Goal: Transaction & Acquisition: Purchase product/service

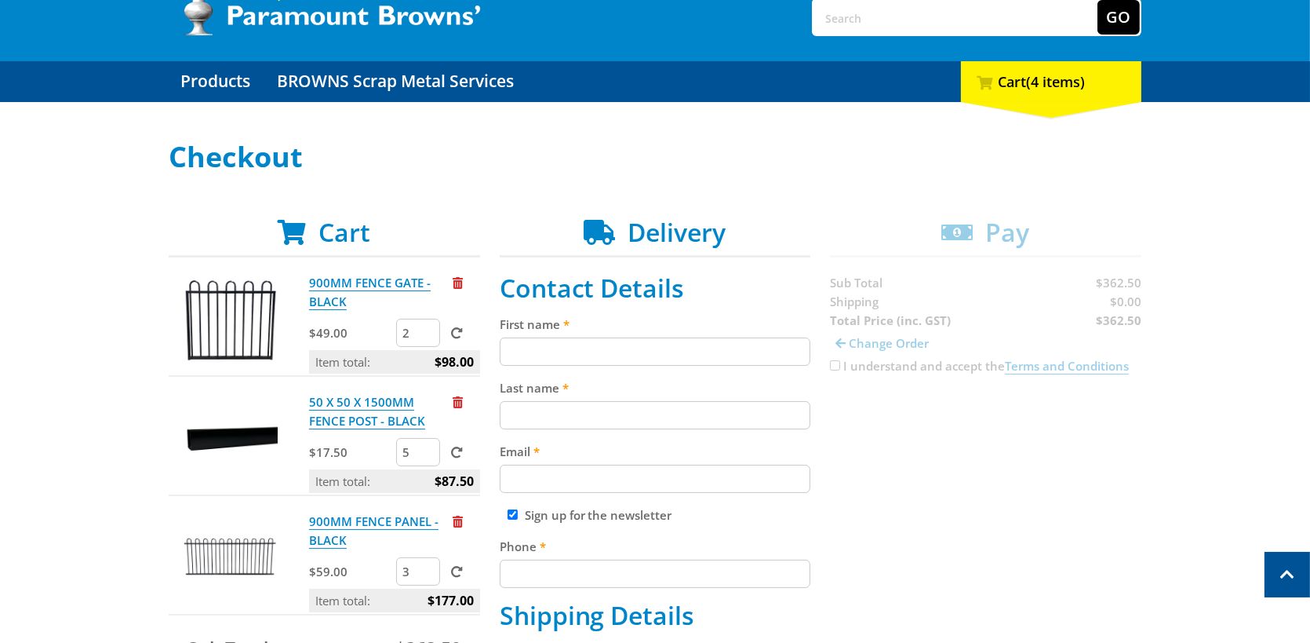
scroll to position [78, 0]
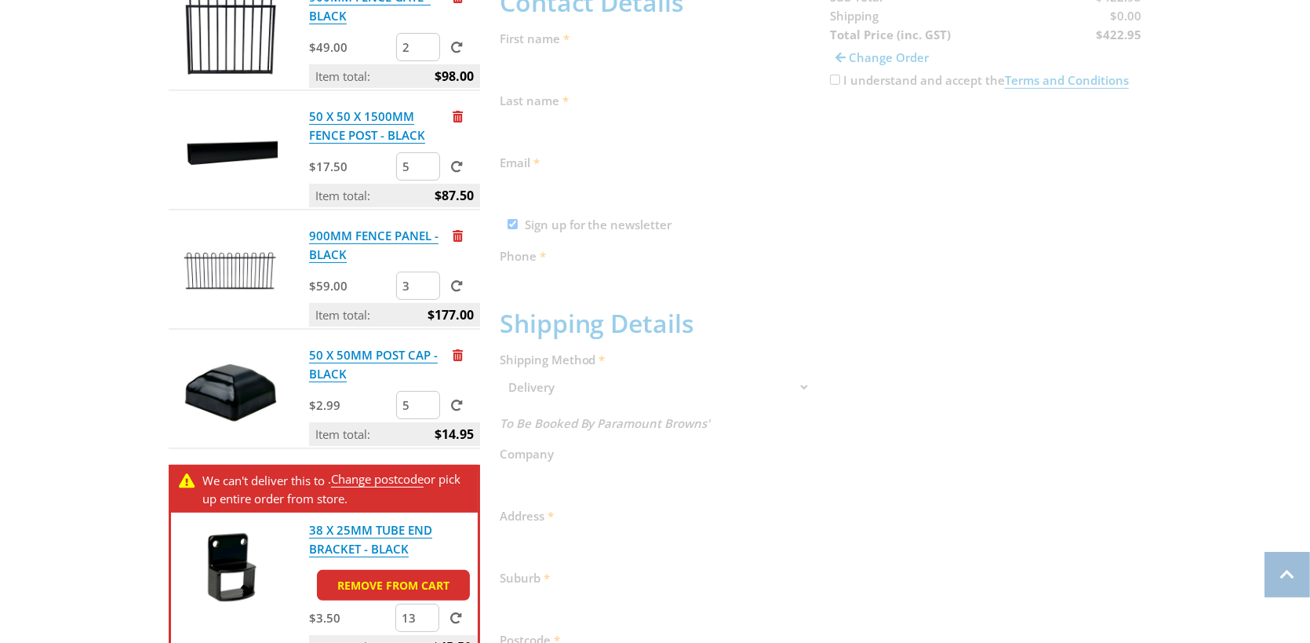
scroll to position [471, 0]
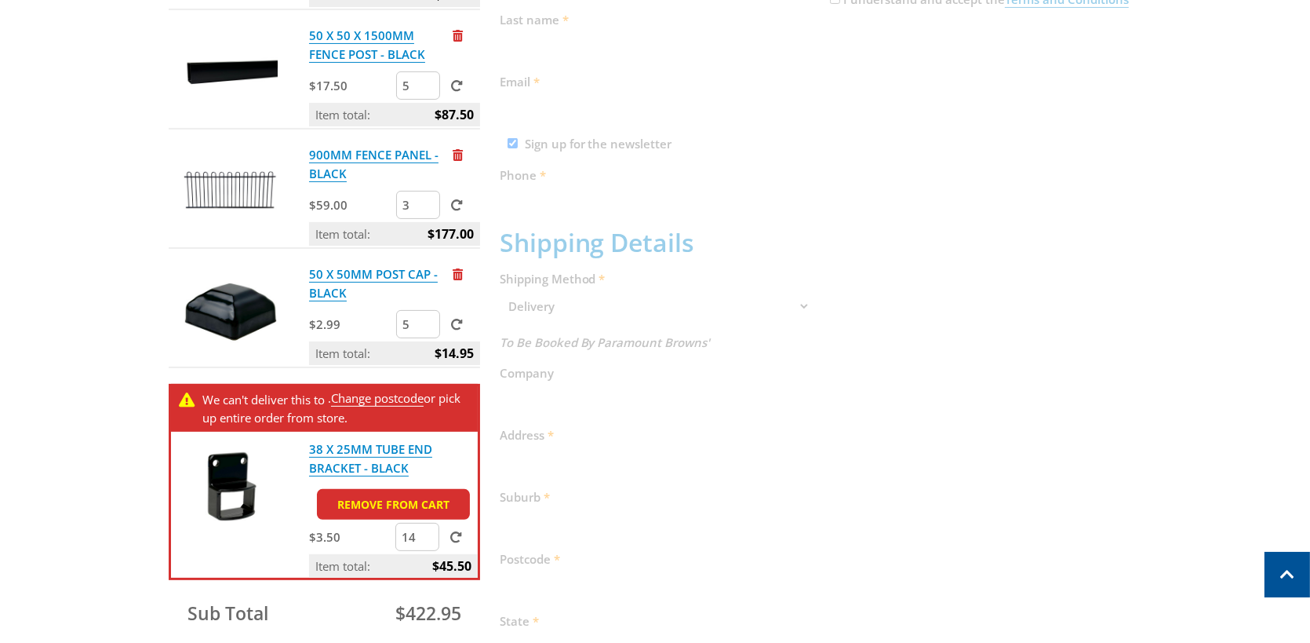
click at [428, 530] on input "14" at bounding box center [417, 537] width 44 height 28
click at [424, 539] on input "13" at bounding box center [417, 537] width 44 height 28
type input "12"
click at [424, 539] on input "12" at bounding box center [417, 537] width 44 height 28
click at [455, 537] on span at bounding box center [456, 537] width 12 height 12
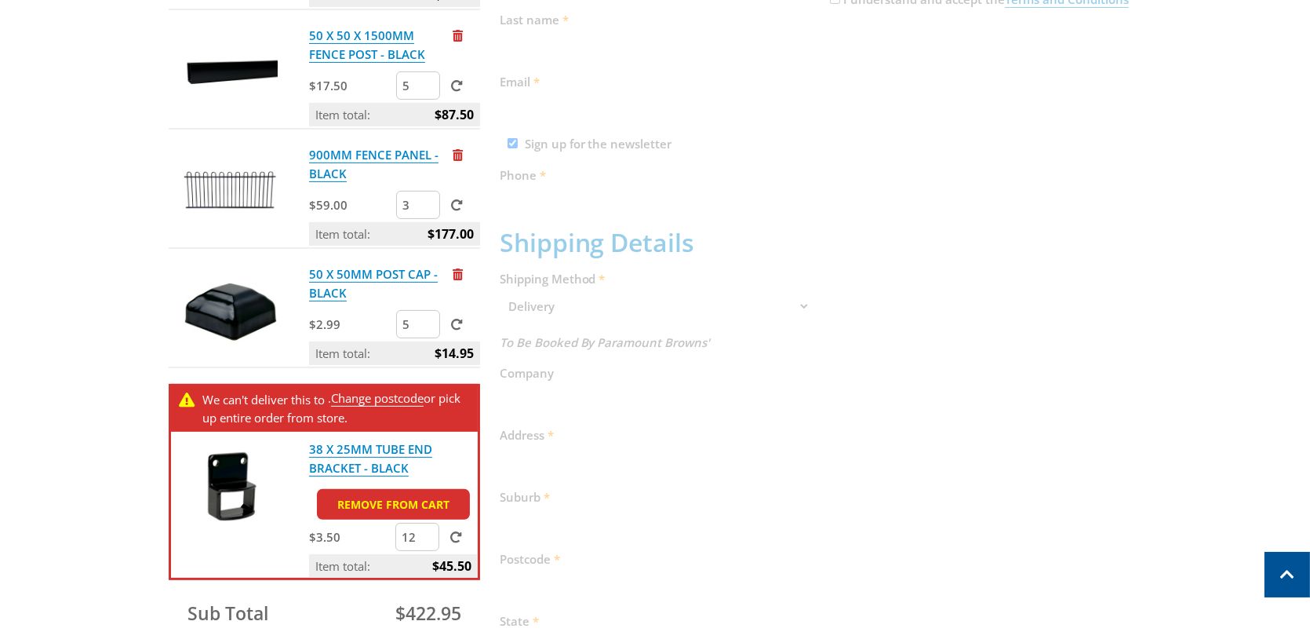
click at [0, 0] on input "submit" at bounding box center [0, 0] width 0 height 0
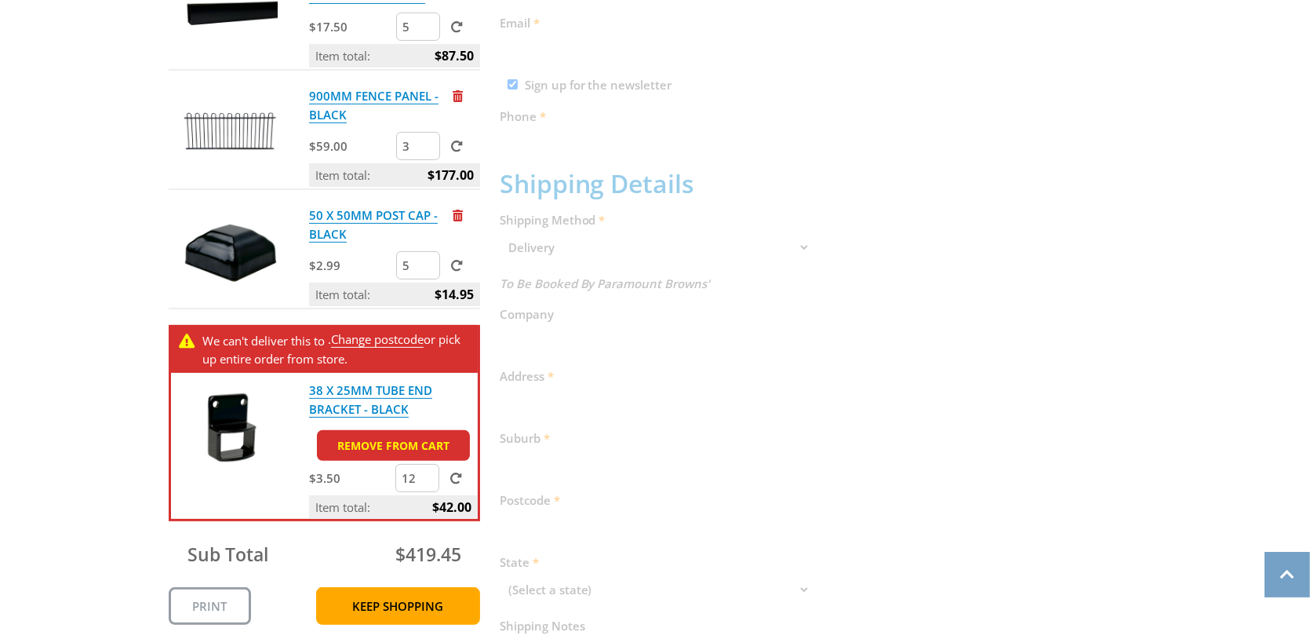
scroll to position [549, 0]
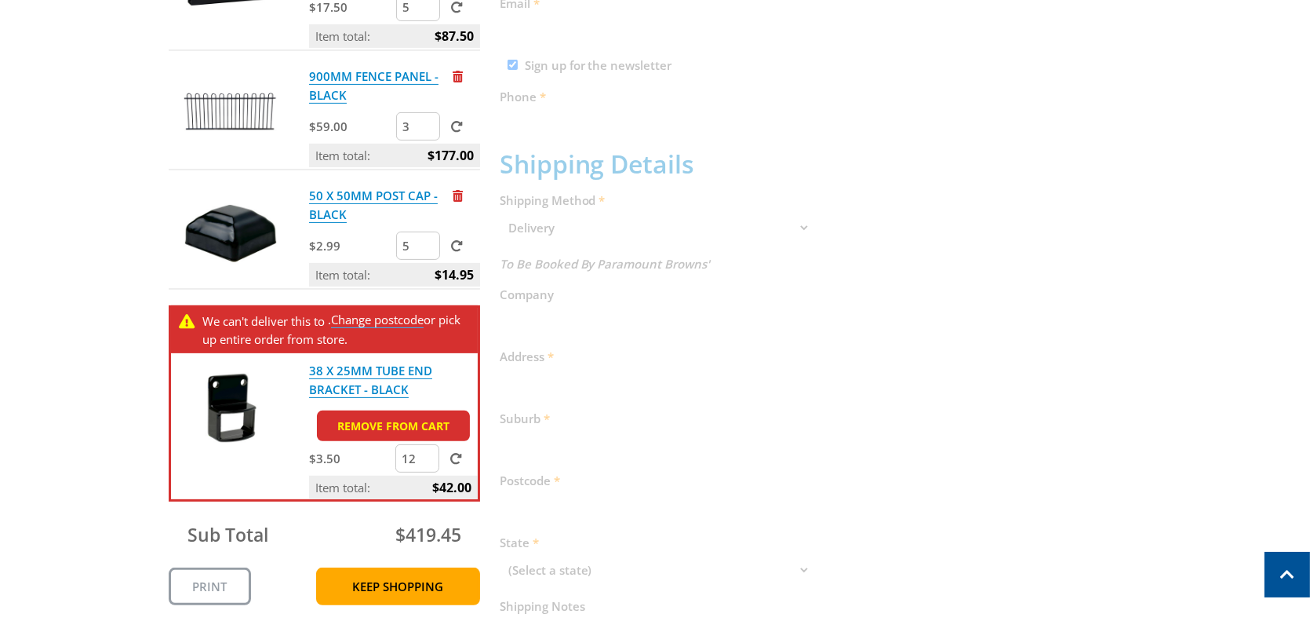
click at [359, 319] on link "Change postcode" at bounding box center [377, 319] width 93 height 16
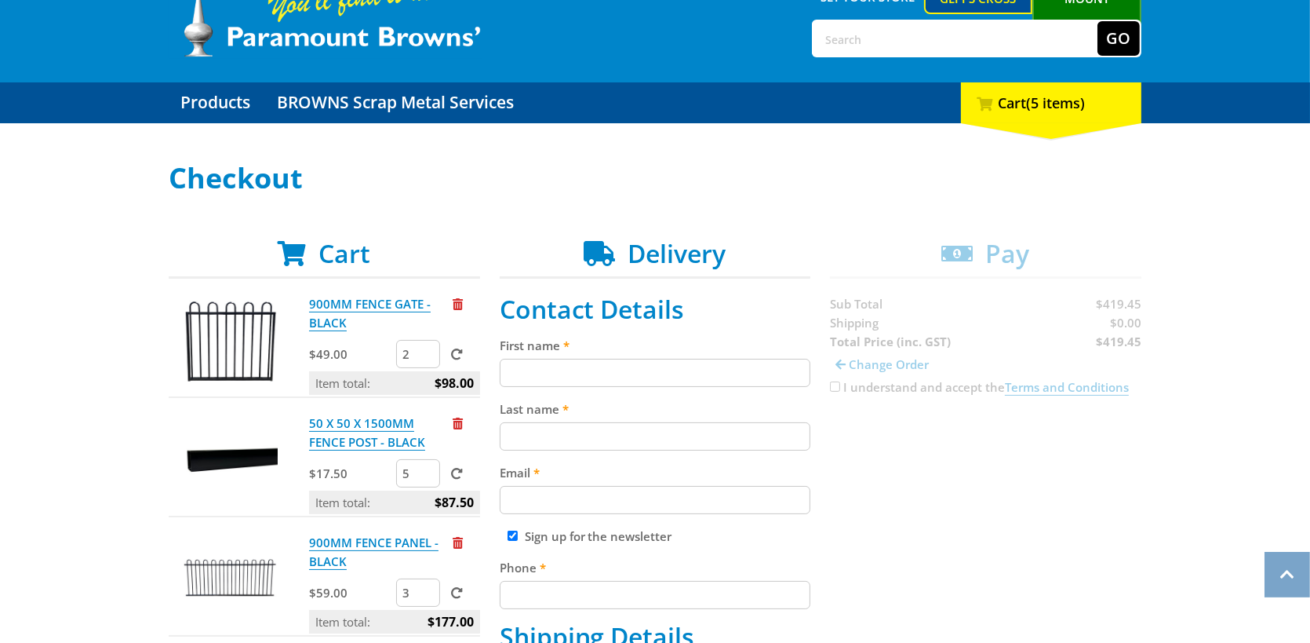
scroll to position [78, 0]
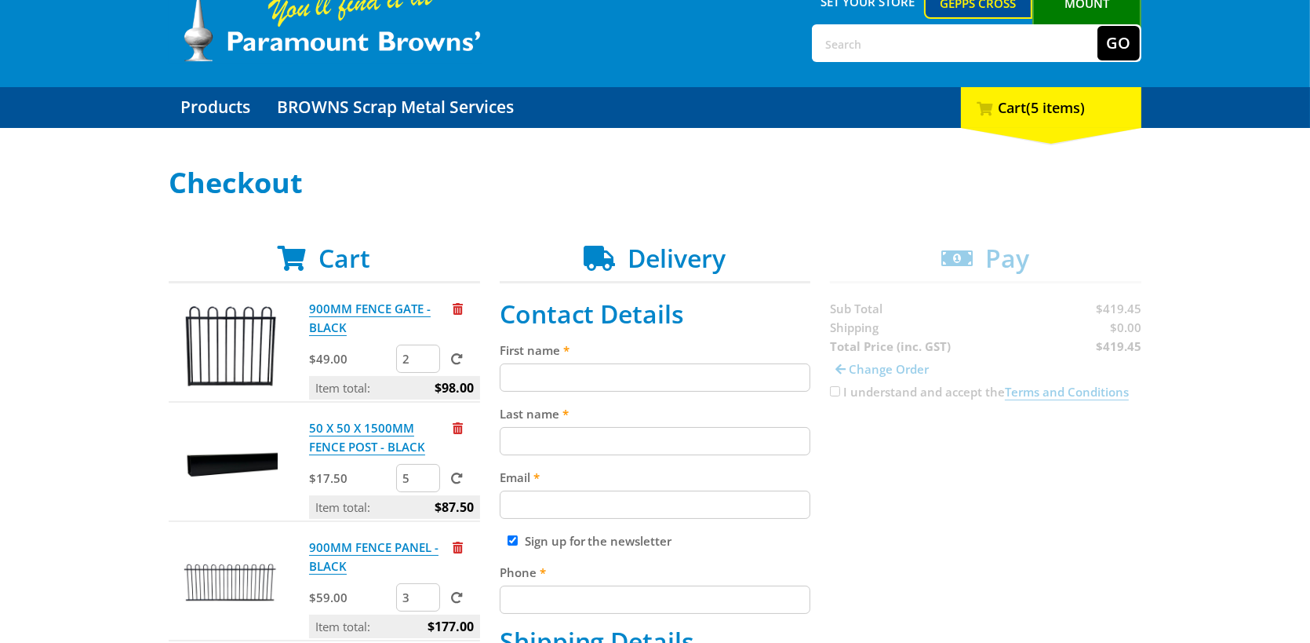
click at [549, 382] on input "First name" at bounding box center [655, 377] width 311 height 28
type input "Martin"
type input "Lewis"
type input "ljlewis@skymesh.com.au"
type input "0885811546"
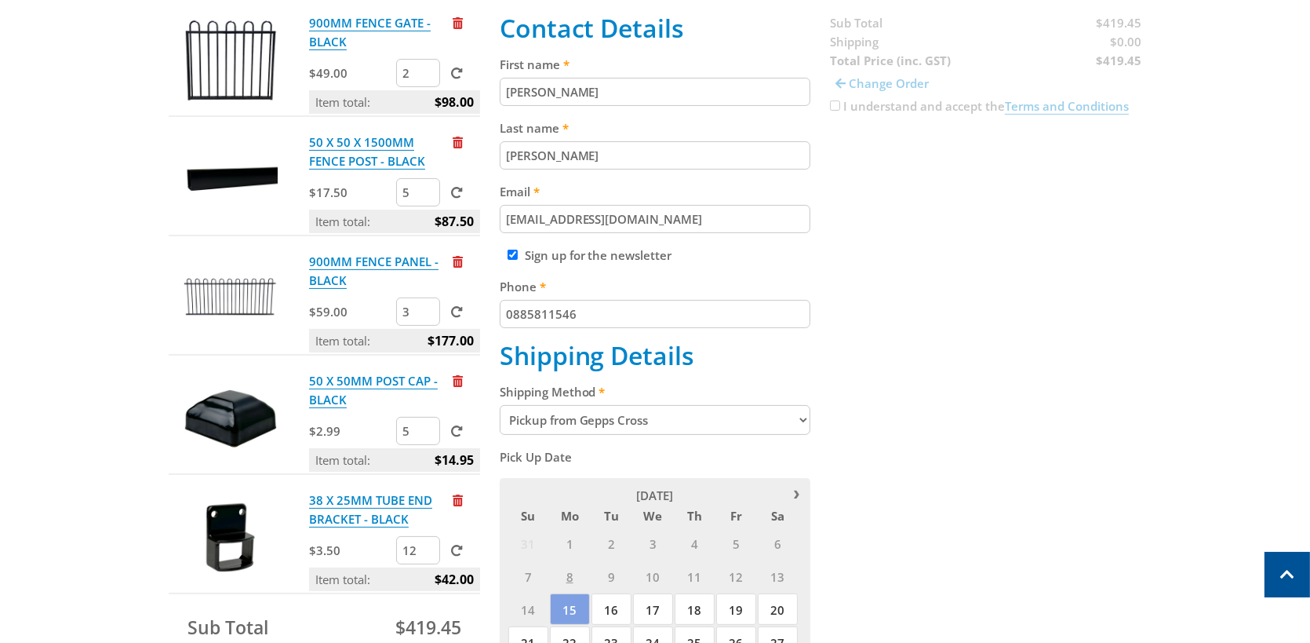
scroll to position [392, 0]
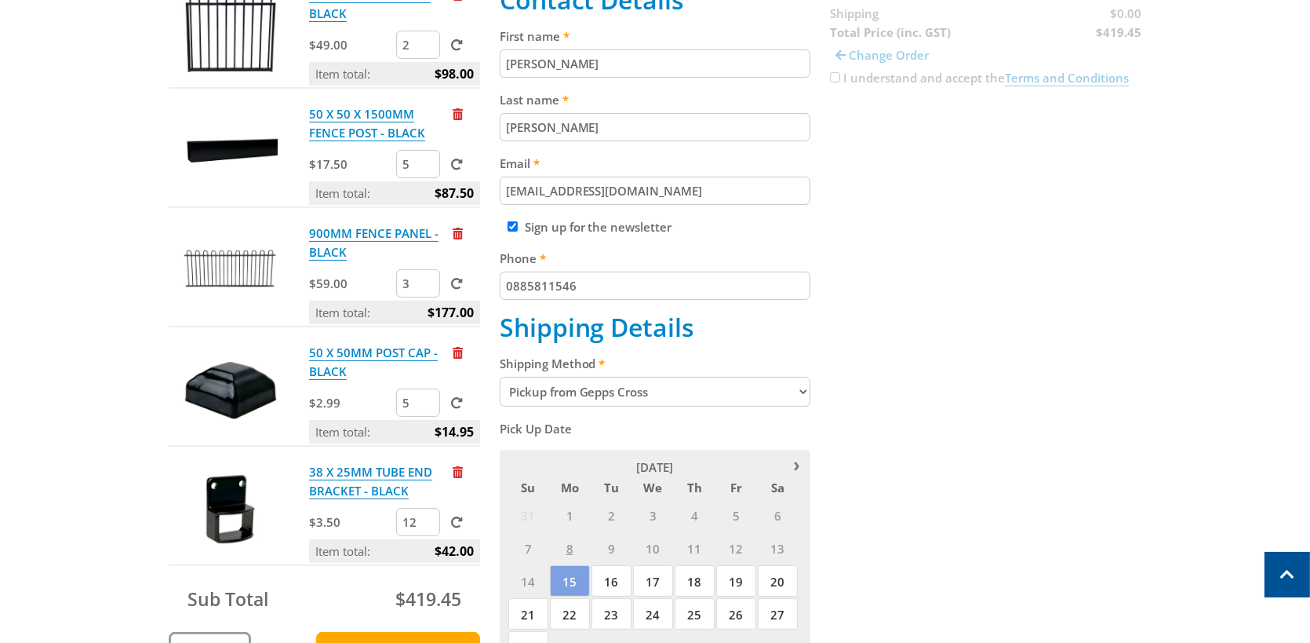
click at [802, 388] on select "Pickup from Gepps Cross Delivery" at bounding box center [655, 392] width 311 height 30
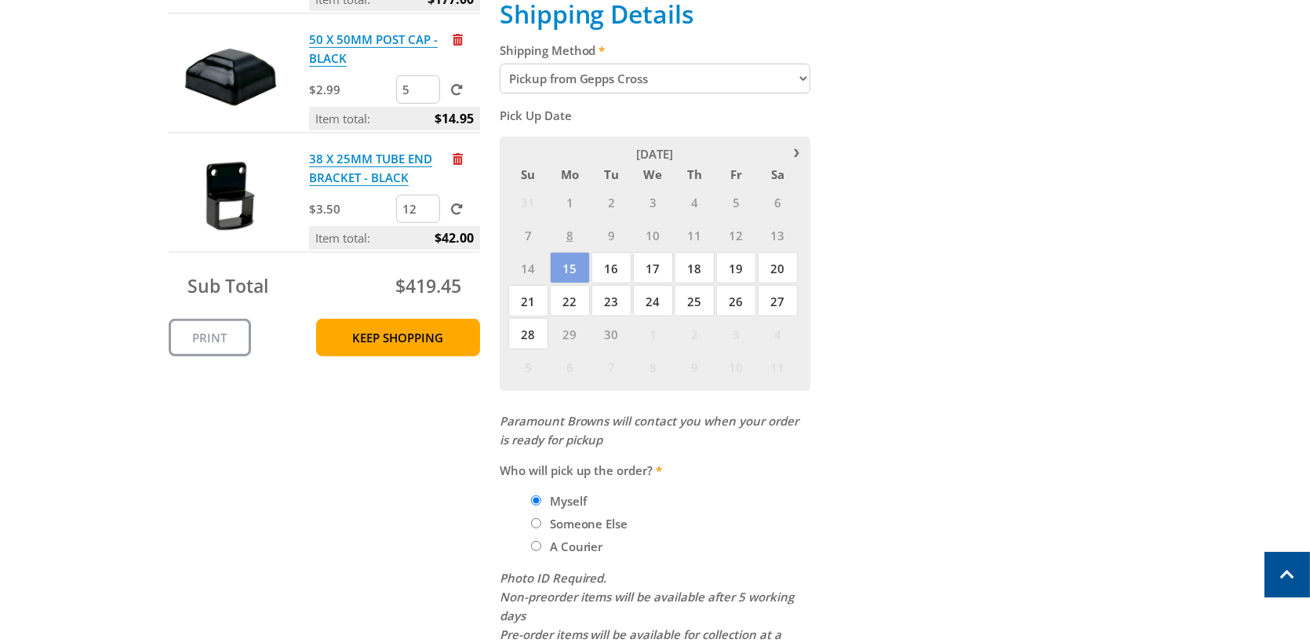
scroll to position [706, 0]
click at [534, 542] on input "A Courier" at bounding box center [536, 545] width 10 height 10
radio input "true"
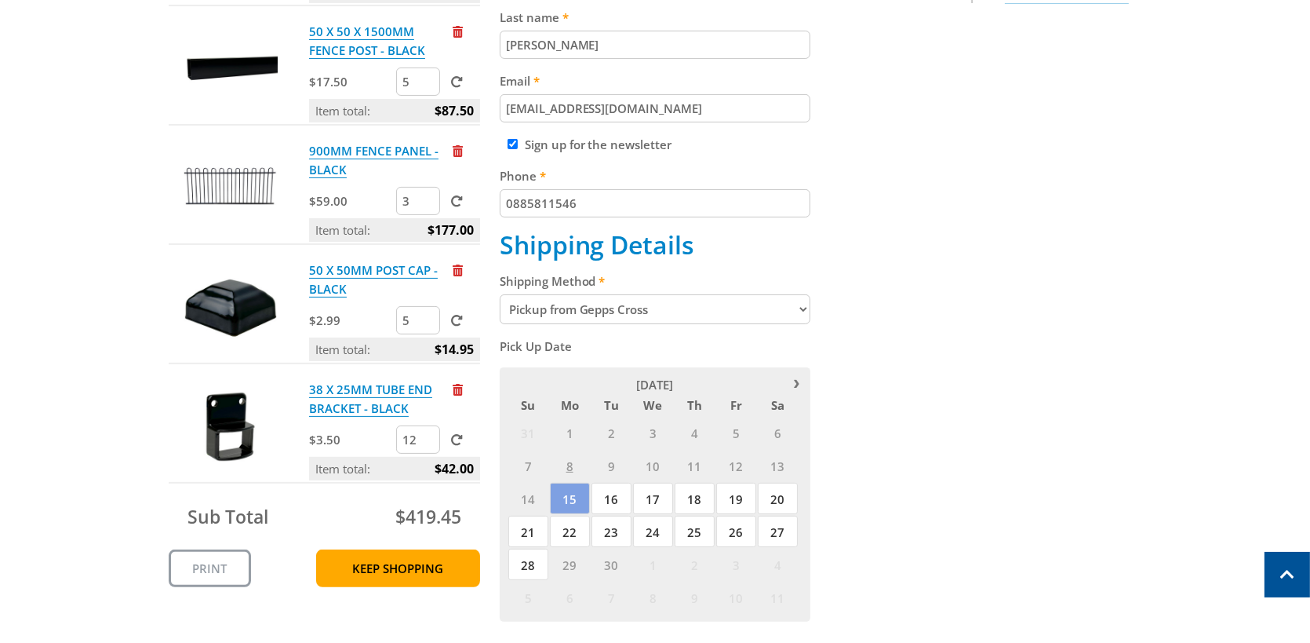
scroll to position [471, 0]
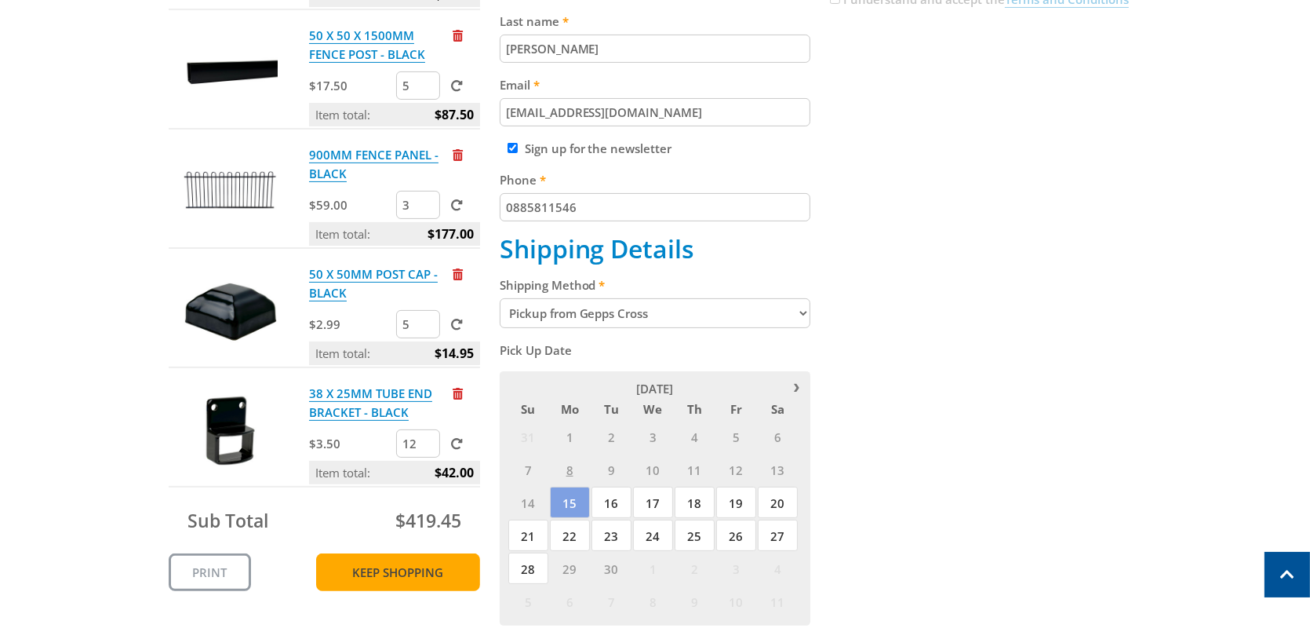
click at [388, 570] on link "Keep Shopping" at bounding box center [398, 572] width 164 height 38
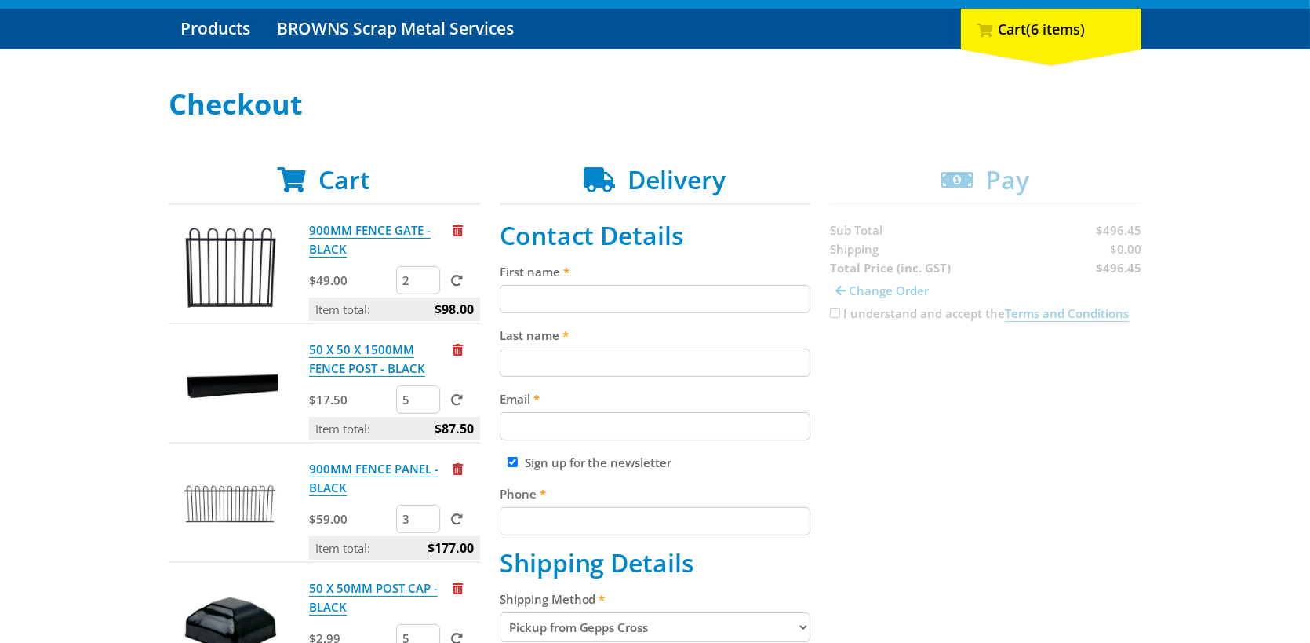
click at [552, 301] on input "First name" at bounding box center [655, 299] width 311 height 28
type input "[PERSON_NAME]"
type input "[EMAIL_ADDRESS][DOMAIN_NAME]"
type input "0885811546"
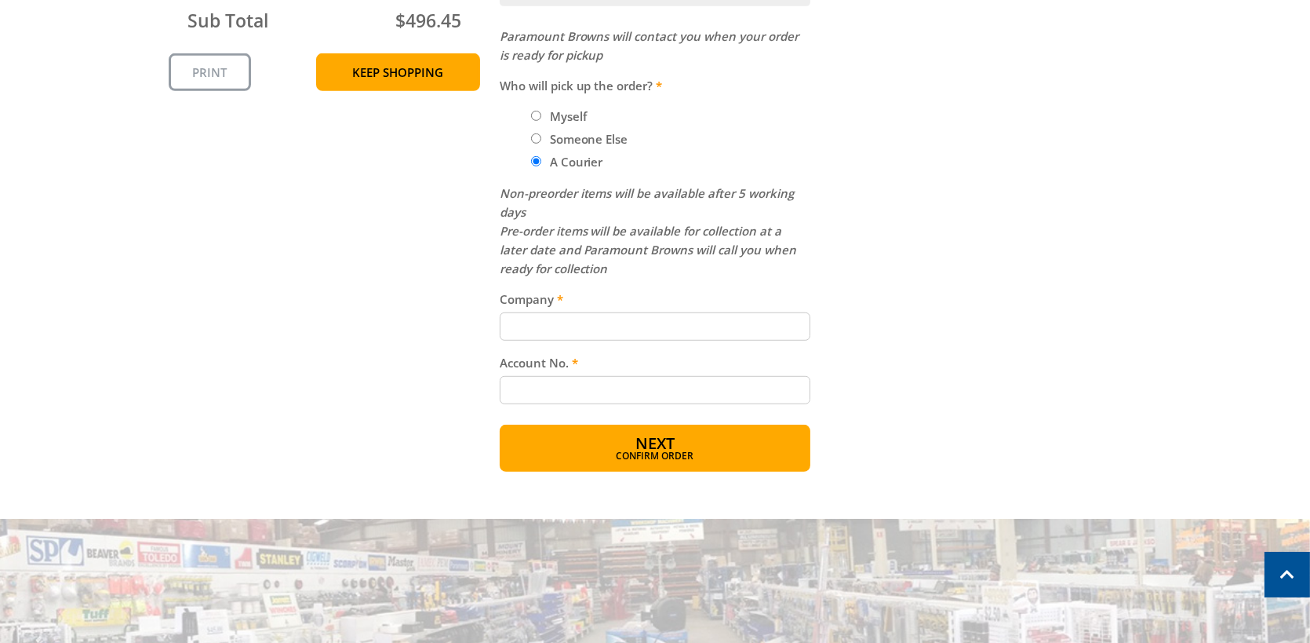
scroll to position [1098, 0]
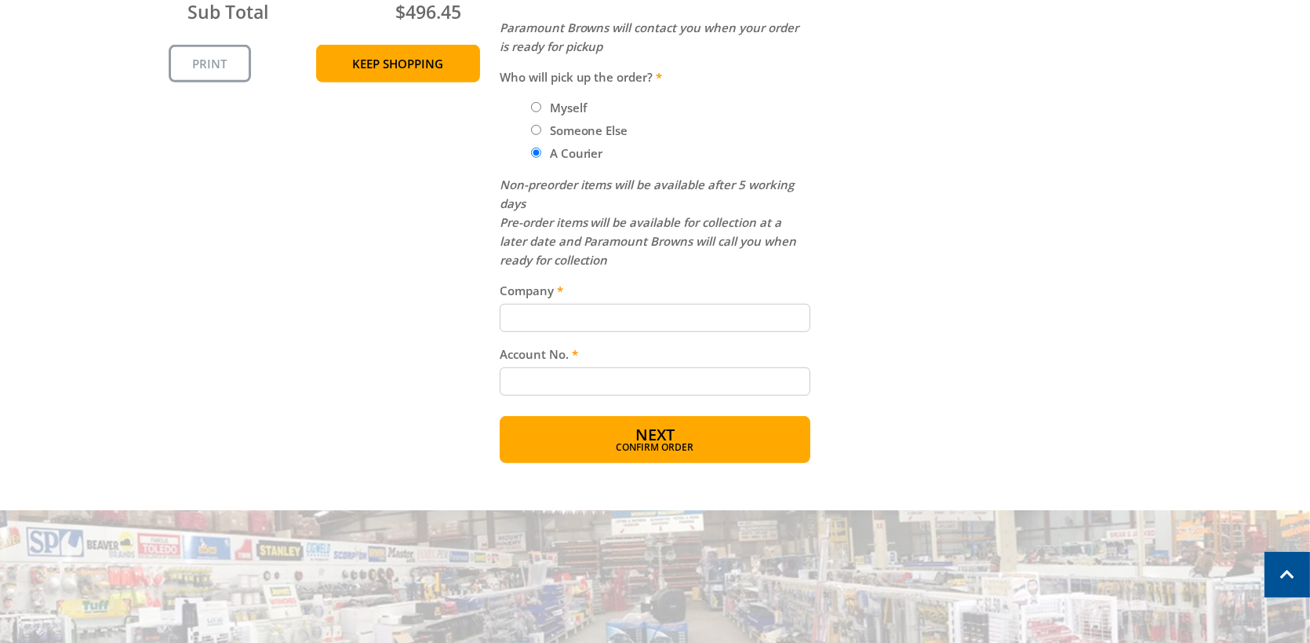
click at [532, 316] on input "Company" at bounding box center [655, 318] width 311 height 28
type input "[PERSON_NAME] Services"
click at [515, 381] on input "Account No." at bounding box center [655, 381] width 311 height 28
type input "MR & [PERSON_NAME](Skymesh)"
click at [650, 444] on span "Confirm order" at bounding box center [656, 448] width 244 height 9
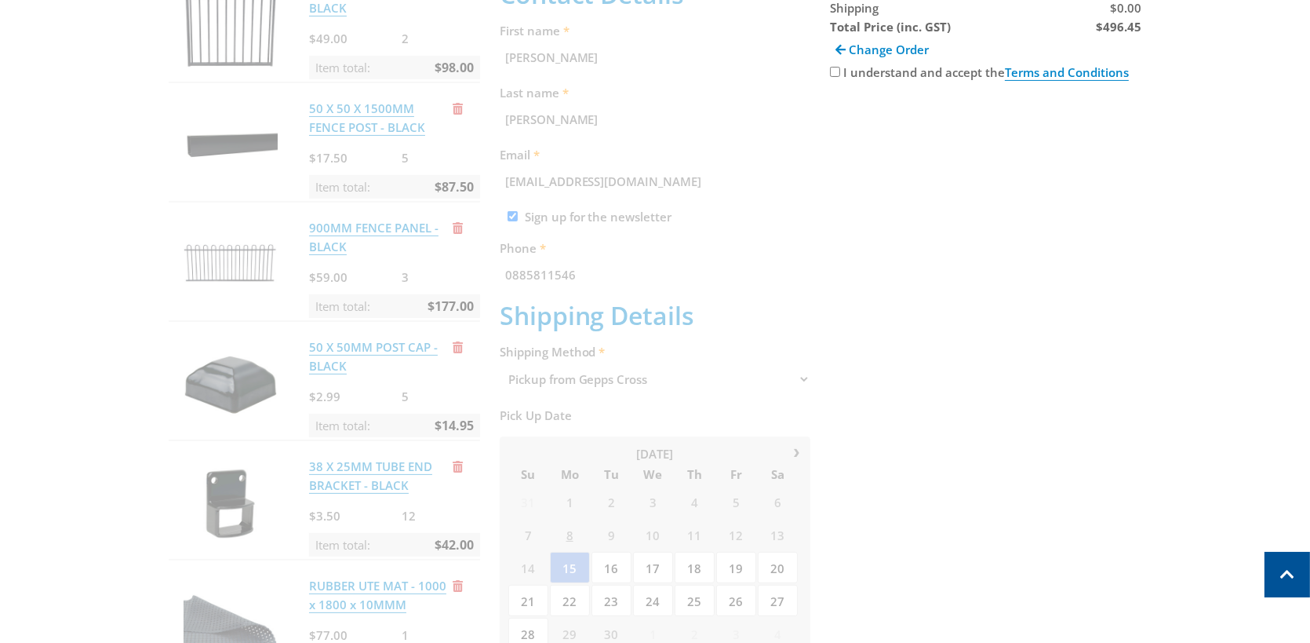
scroll to position [243, 0]
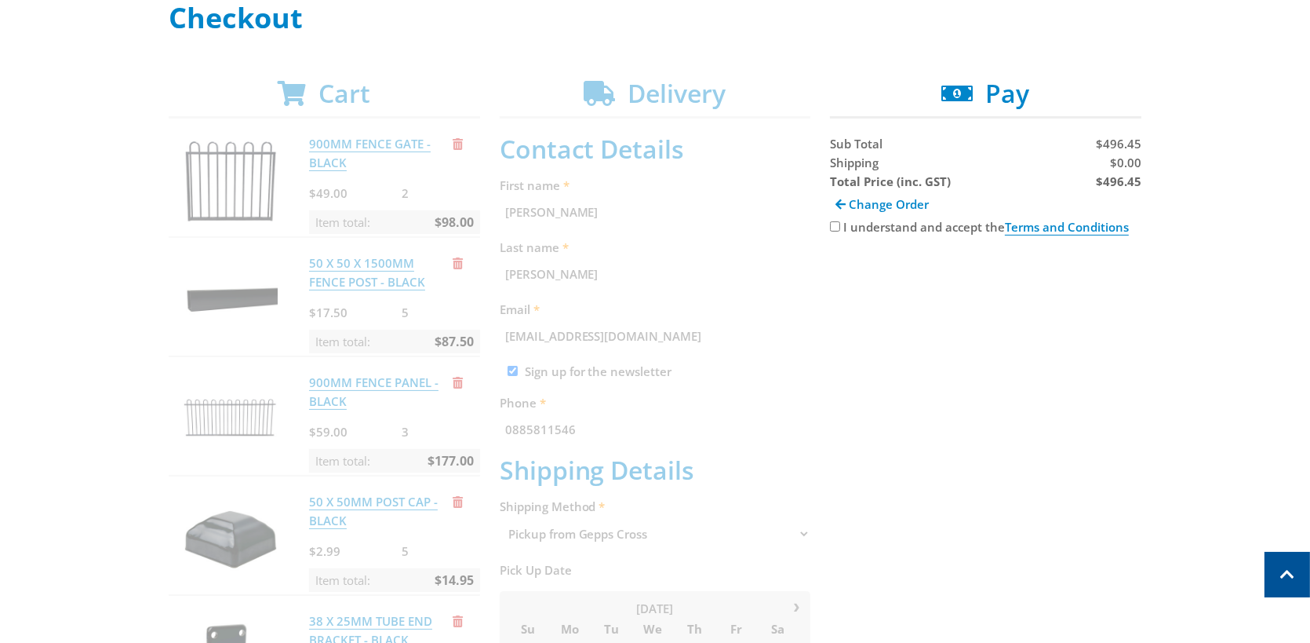
click at [832, 226] on input "I understand and accept the Terms and Conditions" at bounding box center [835, 226] width 10 height 10
checkbox input "true"
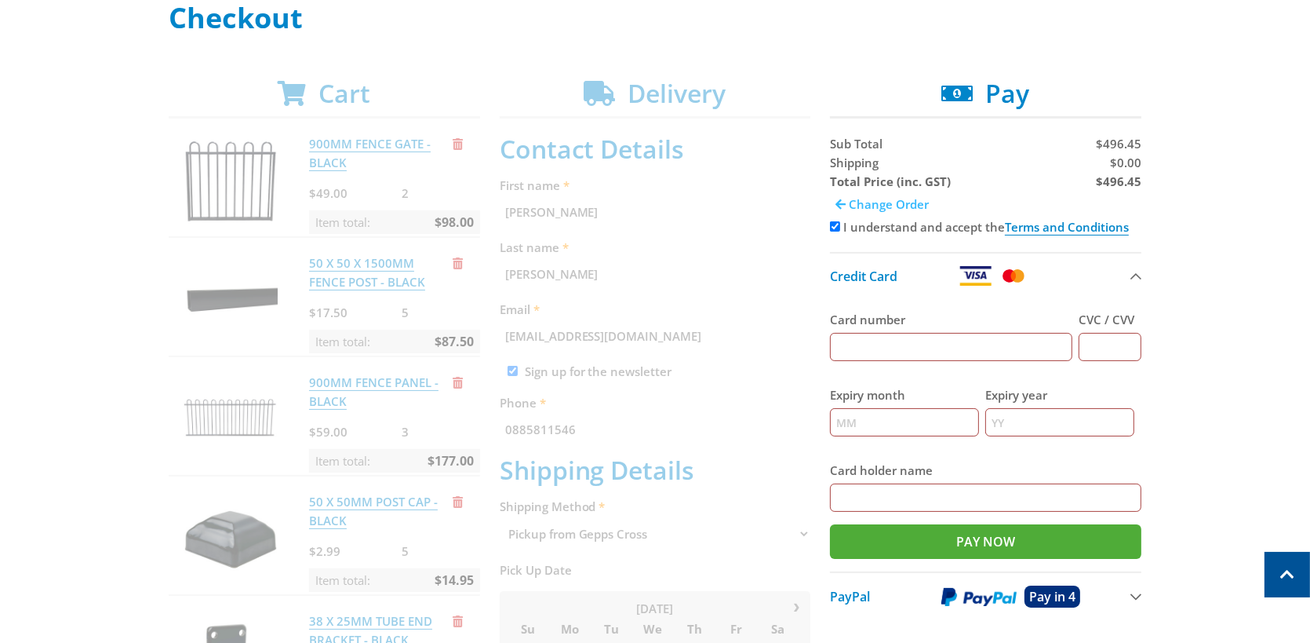
click at [867, 201] on span "Change Order" at bounding box center [889, 204] width 80 height 16
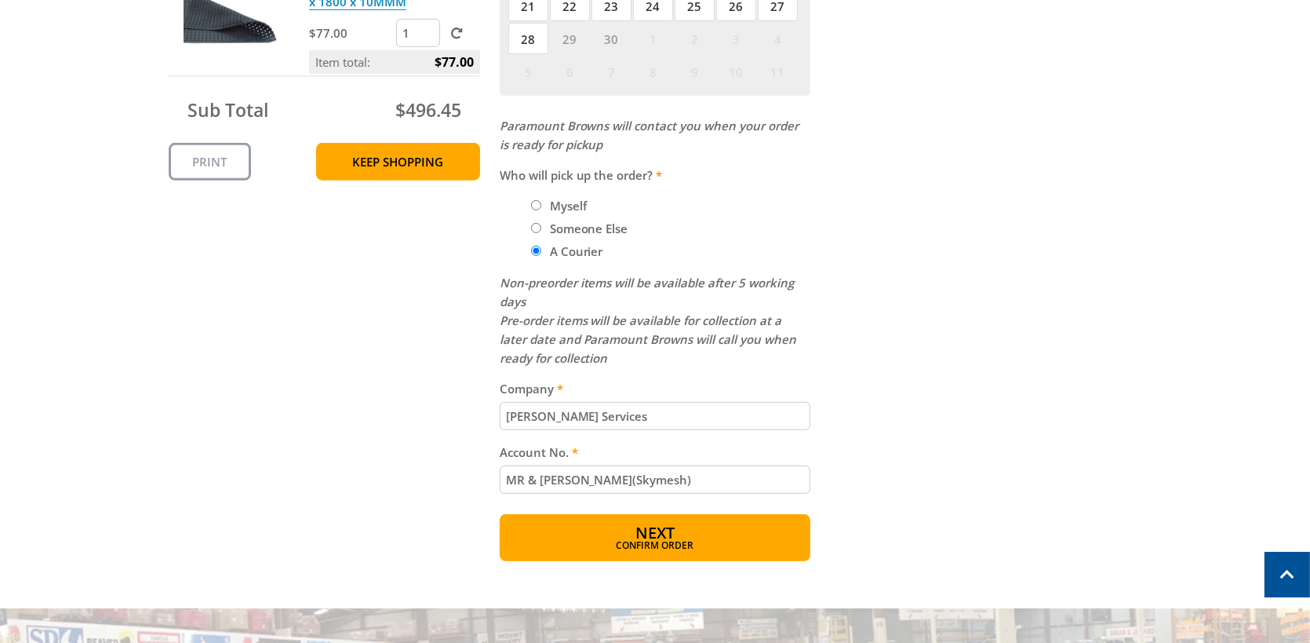
scroll to position [1028, 0]
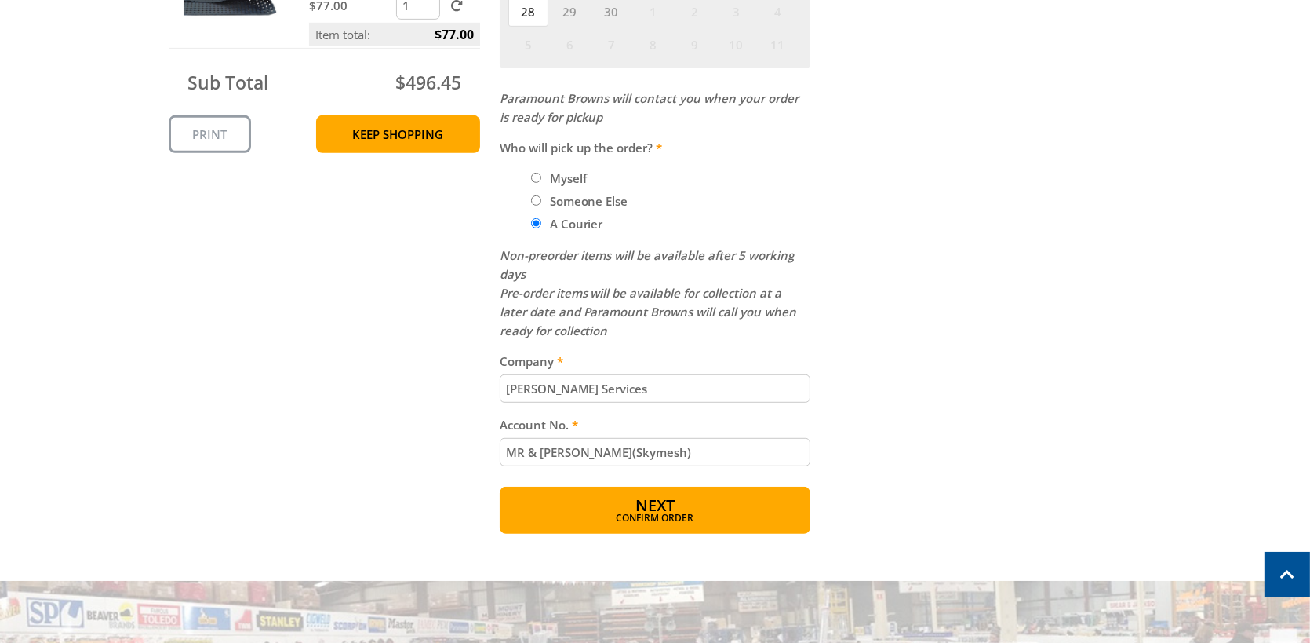
click at [632, 385] on input "[PERSON_NAME] Services" at bounding box center [655, 388] width 311 height 28
click at [620, 387] on input "[PERSON_NAME] Services will pick up from [GEOGRAPHIC_DATA]. Please send to [PER…" at bounding box center [655, 388] width 311 height 28
type input "[PERSON_NAME] Services will pick up from [GEOGRAPHIC_DATA]. Please send to [PER…"
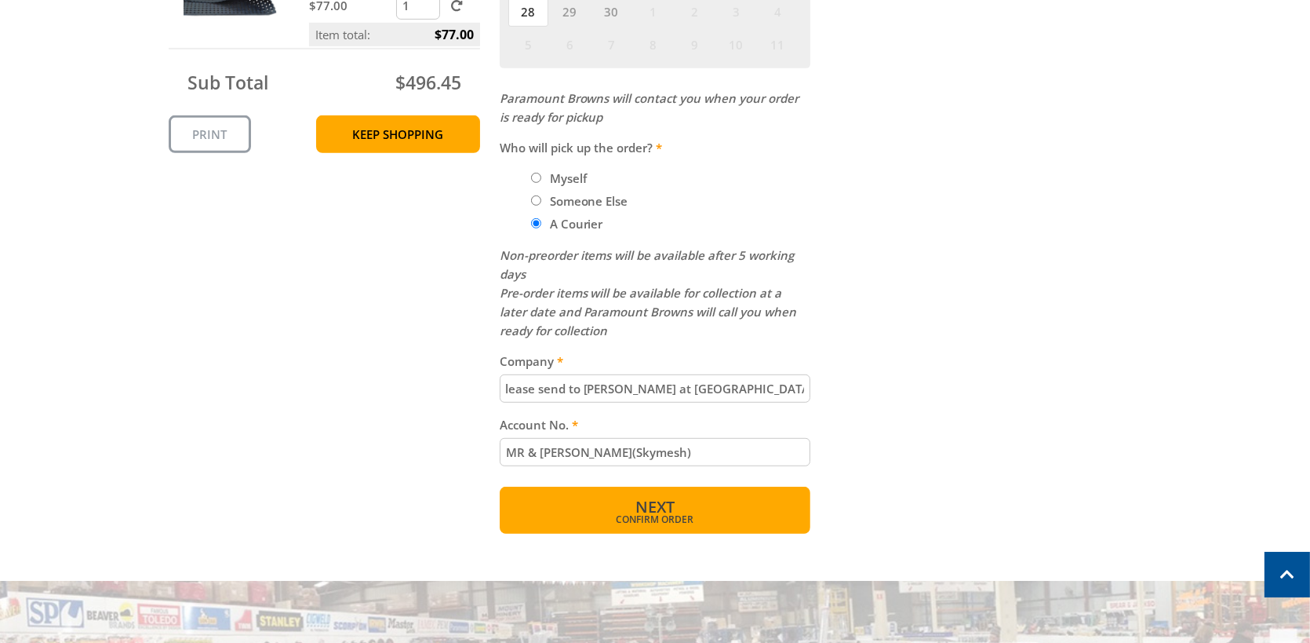
scroll to position [0, 0]
click at [668, 505] on span "Next" at bounding box center [655, 506] width 39 height 21
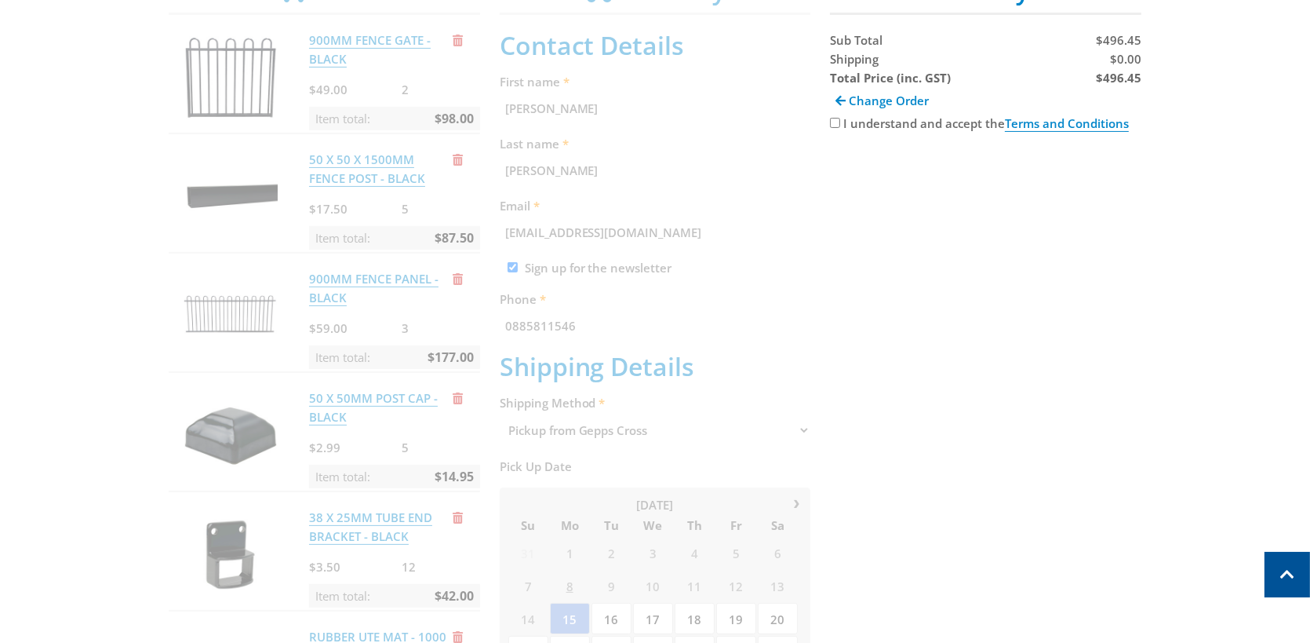
scroll to position [322, 0]
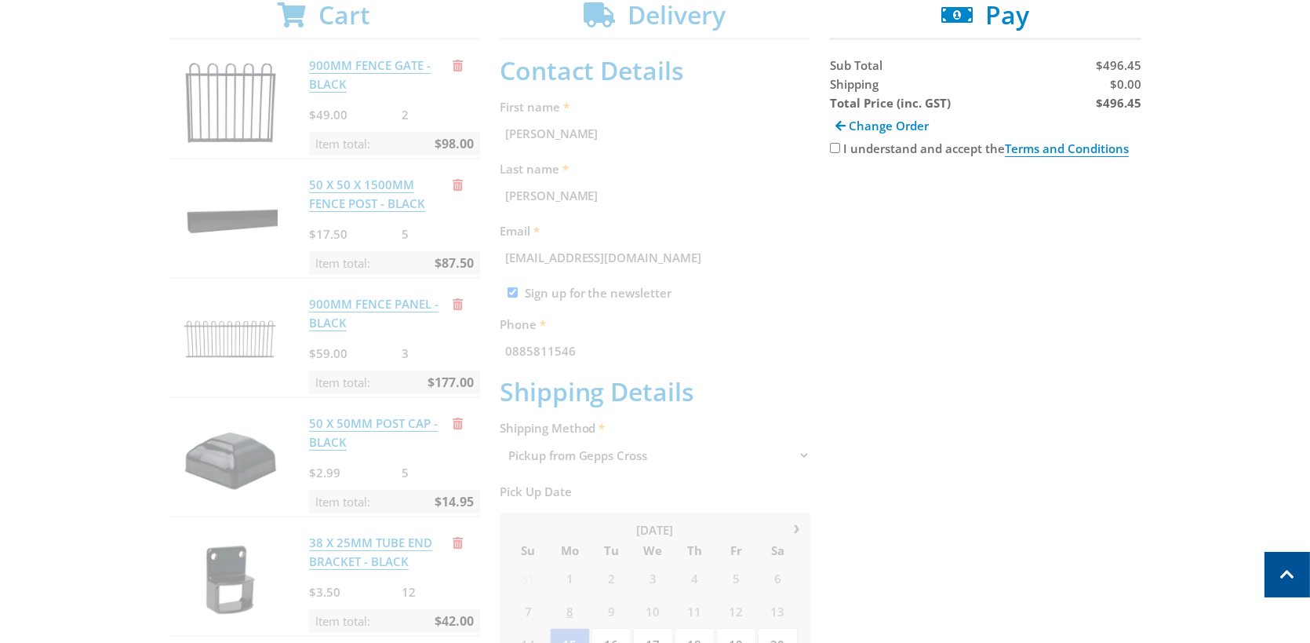
click at [838, 145] on input "I understand and accept the Terms and Conditions" at bounding box center [835, 148] width 10 height 10
checkbox input "true"
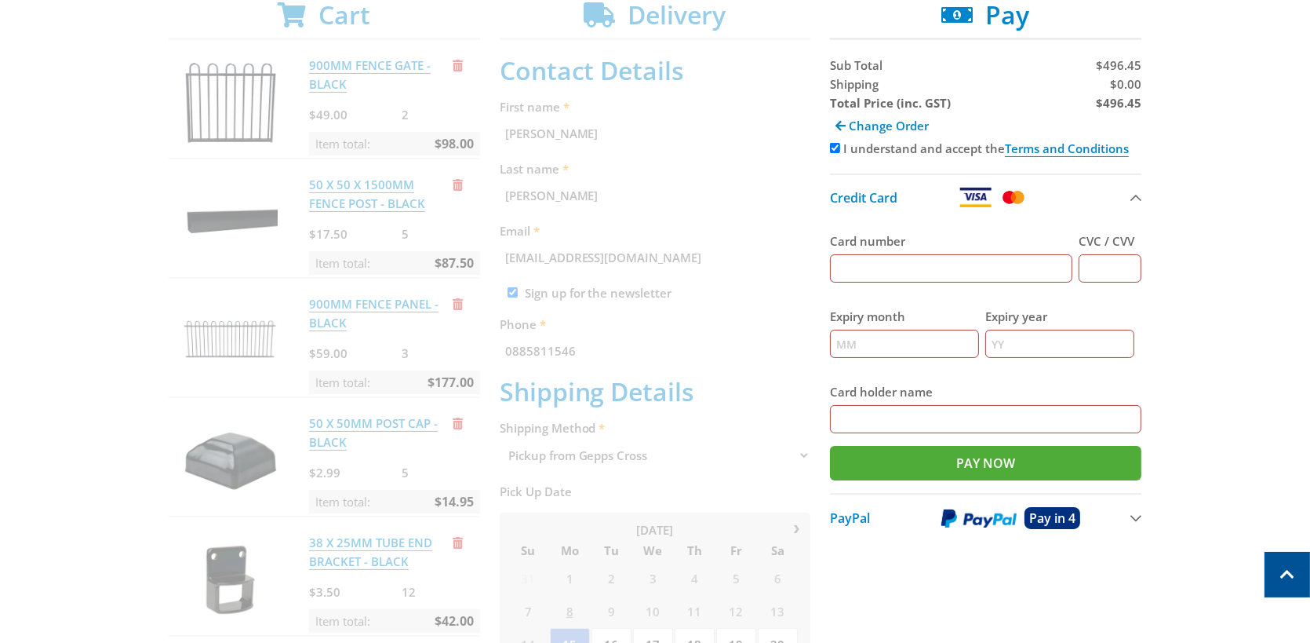
click at [847, 515] on span "PayPal" at bounding box center [850, 517] width 40 height 17
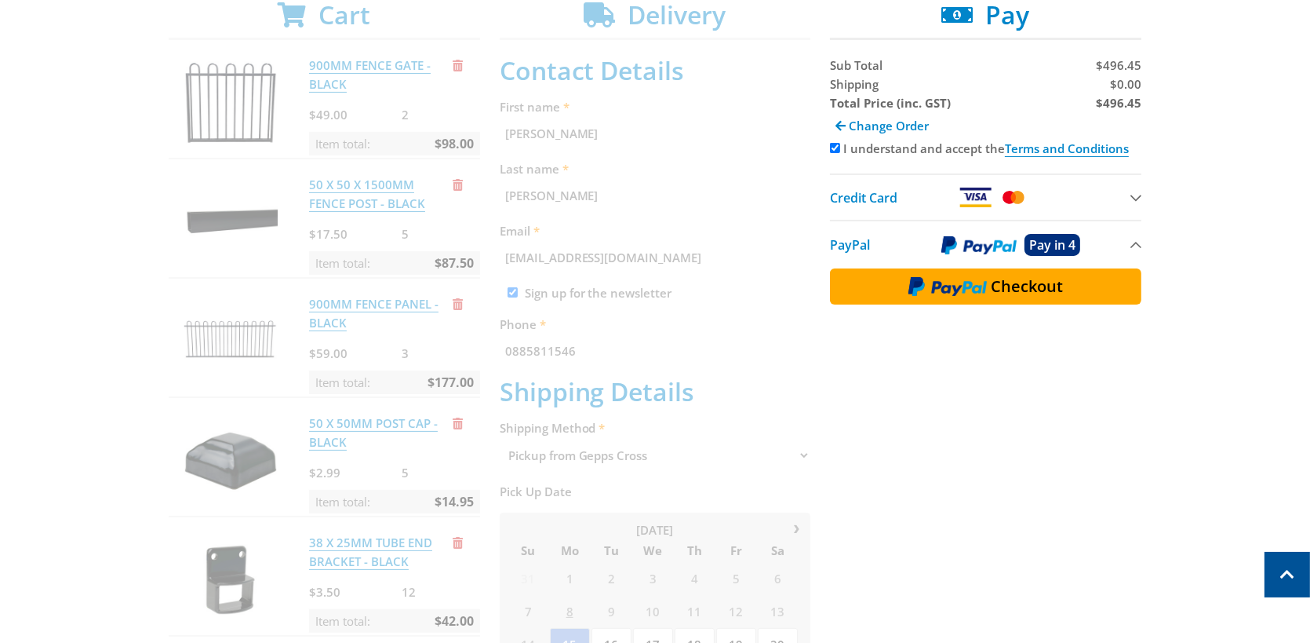
click at [997, 290] on span "Checkout" at bounding box center [1027, 287] width 72 height 16
